Goal: Task Accomplishment & Management: Manage account settings

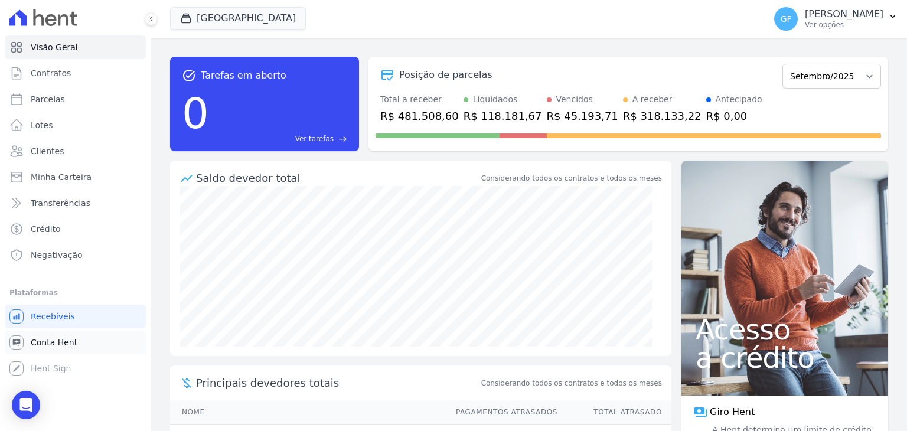
click at [47, 343] on span "Conta Hent" at bounding box center [54, 342] width 47 height 12
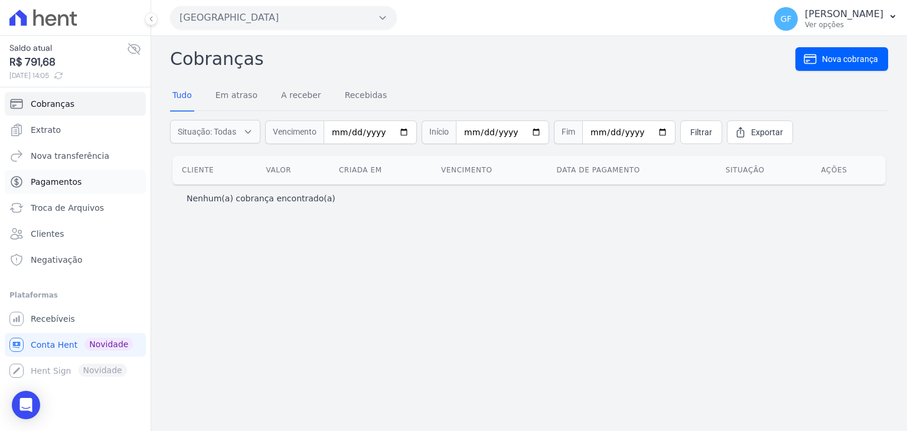
click at [63, 183] on span "Pagamentos" at bounding box center [56, 182] width 51 height 12
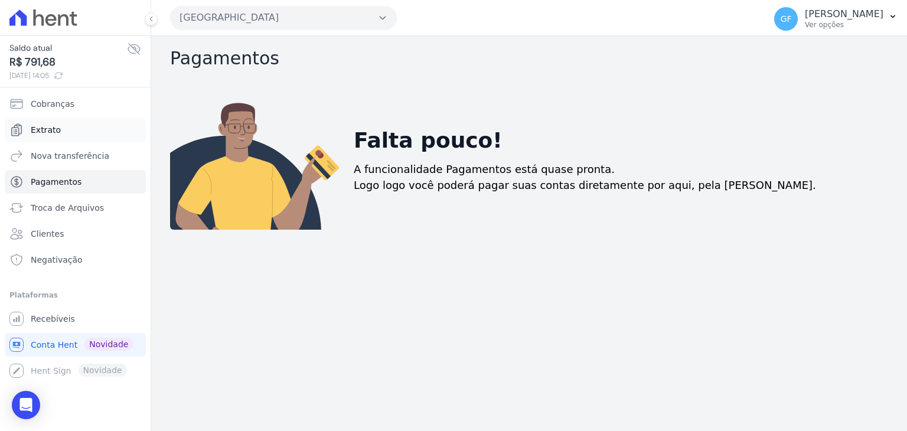
click at [58, 135] on link "Extrato" at bounding box center [75, 130] width 141 height 24
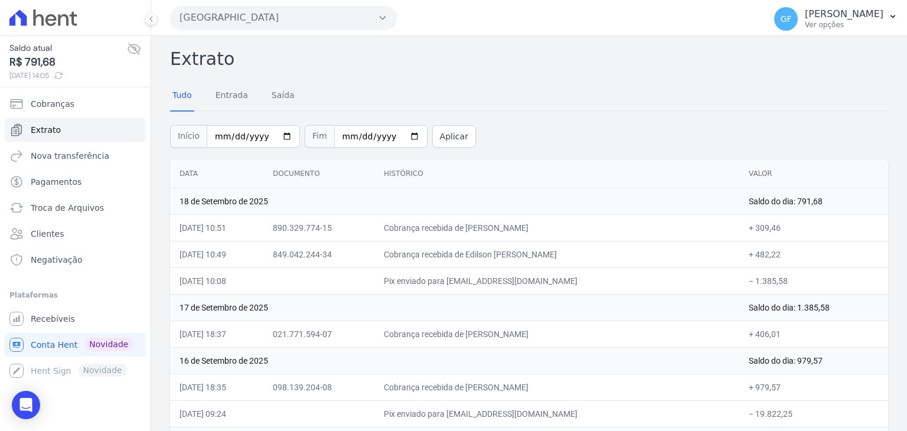
drag, startPoint x: 496, startPoint y: 252, endPoint x: 574, endPoint y: 248, distance: 78.0
click at [574, 248] on td "Cobrança recebida de Edilson [PERSON_NAME]" at bounding box center [556, 254] width 365 height 27
drag, startPoint x: 498, startPoint y: 226, endPoint x: 795, endPoint y: 248, distance: 297.7
click at [649, 247] on td "Cobrança recebida de Edilson [PERSON_NAME]" at bounding box center [556, 254] width 365 height 27
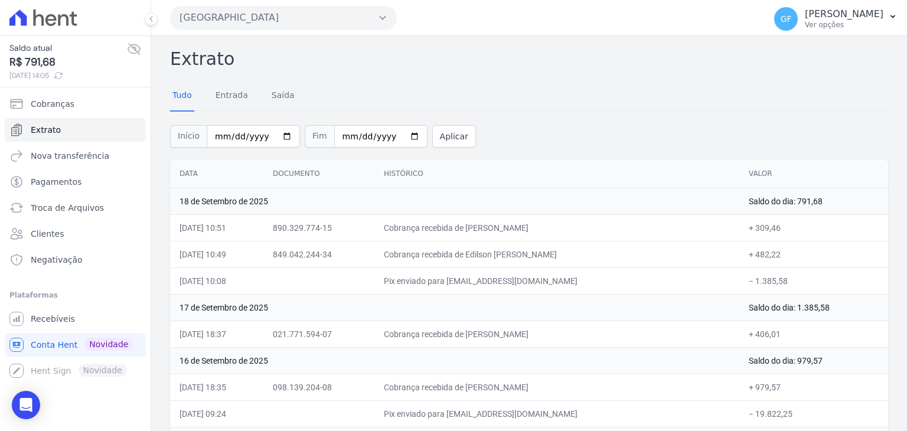
drag, startPoint x: 510, startPoint y: 228, endPoint x: 607, endPoint y: 218, distance: 97.9
click at [607, 218] on td "Cobrança recebida de [PERSON_NAME]" at bounding box center [556, 227] width 365 height 27
